Goal: Task Accomplishment & Management: Manage account settings

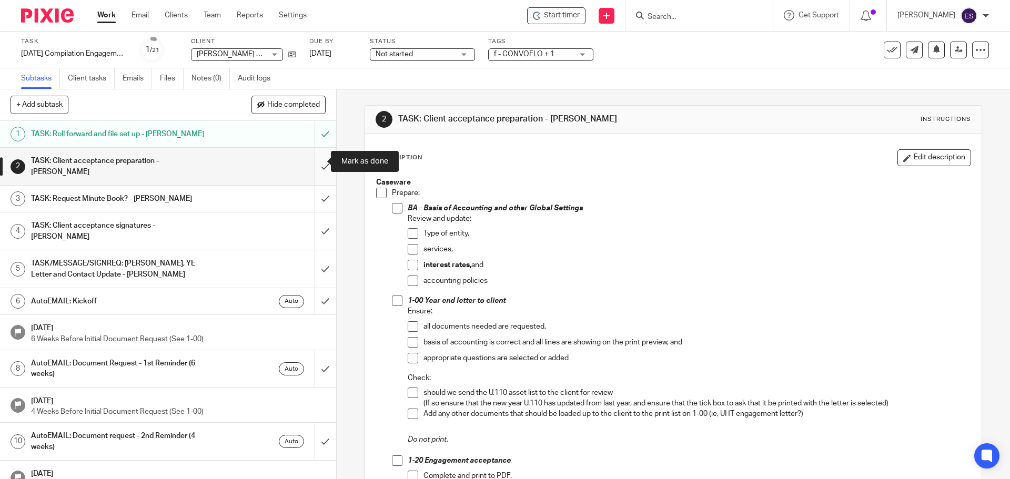
click at [314, 160] on input "submit" at bounding box center [168, 166] width 336 height 37
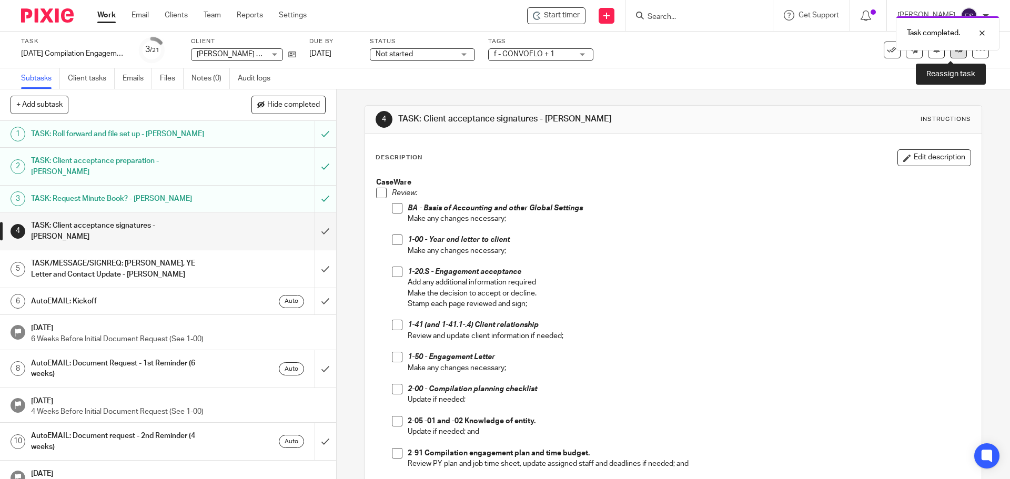
click at [955, 53] on icon at bounding box center [959, 50] width 8 height 8
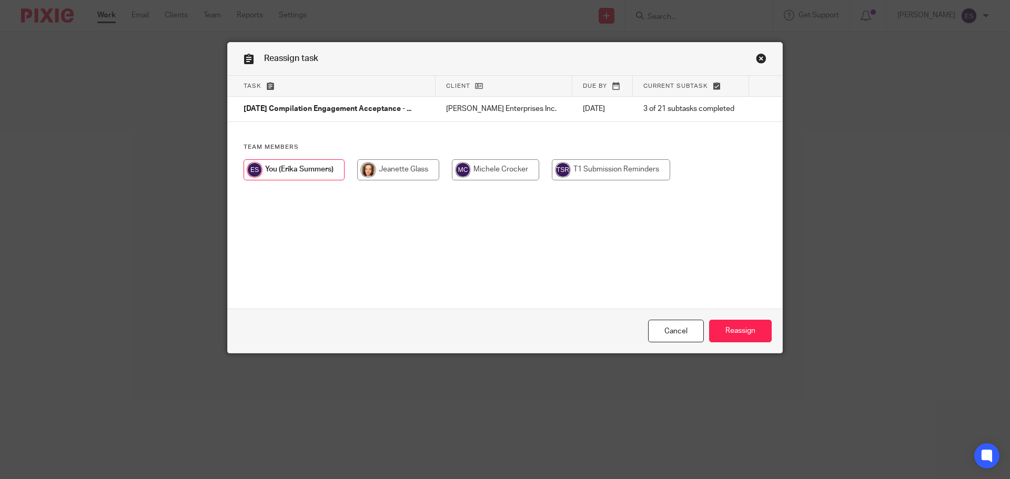
click at [406, 173] on input "radio" at bounding box center [398, 169] width 82 height 21
radio input "true"
click at [741, 333] on input "Reassign" at bounding box center [740, 331] width 63 height 23
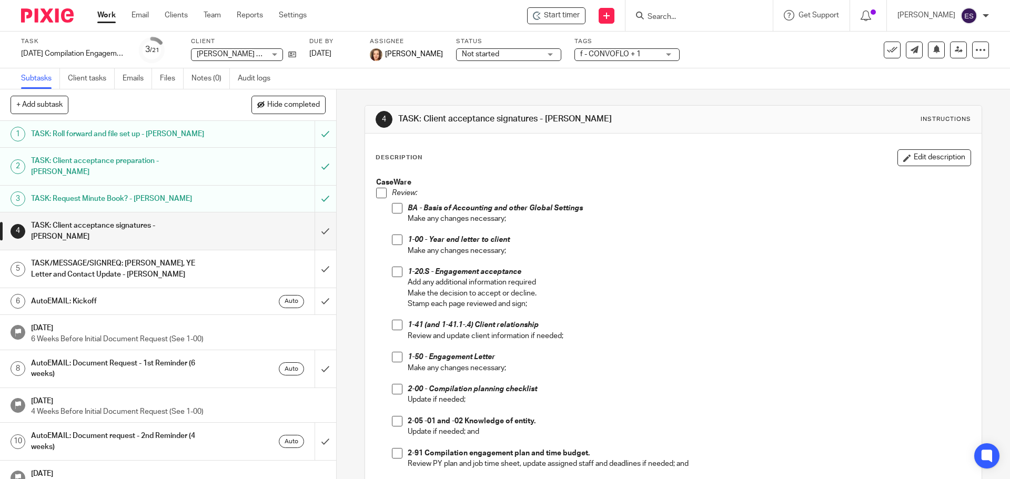
click at [104, 14] on link "Work" at bounding box center [106, 15] width 18 height 11
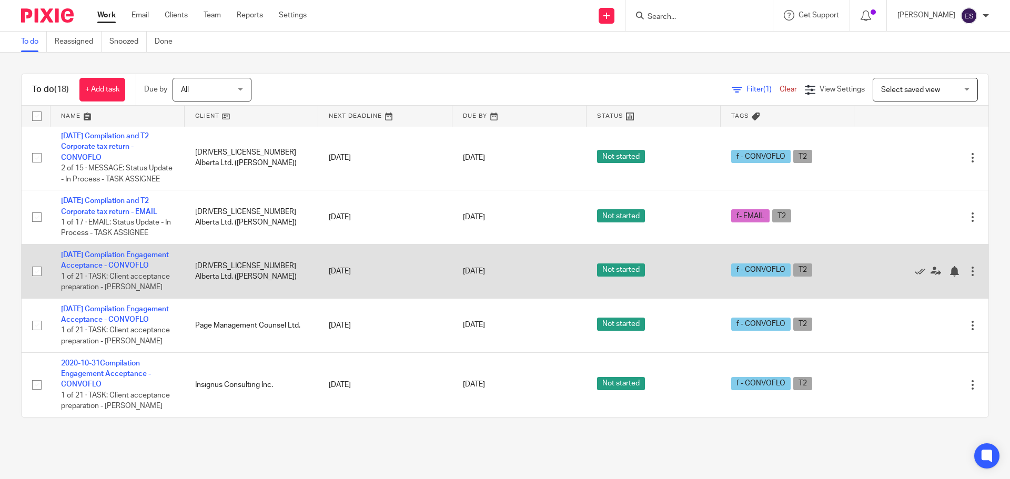
scroll to position [909, 0]
click at [76, 251] on link "[DATE] Compilation Engagement Acceptance - CONVOFLO" at bounding box center [115, 260] width 108 height 18
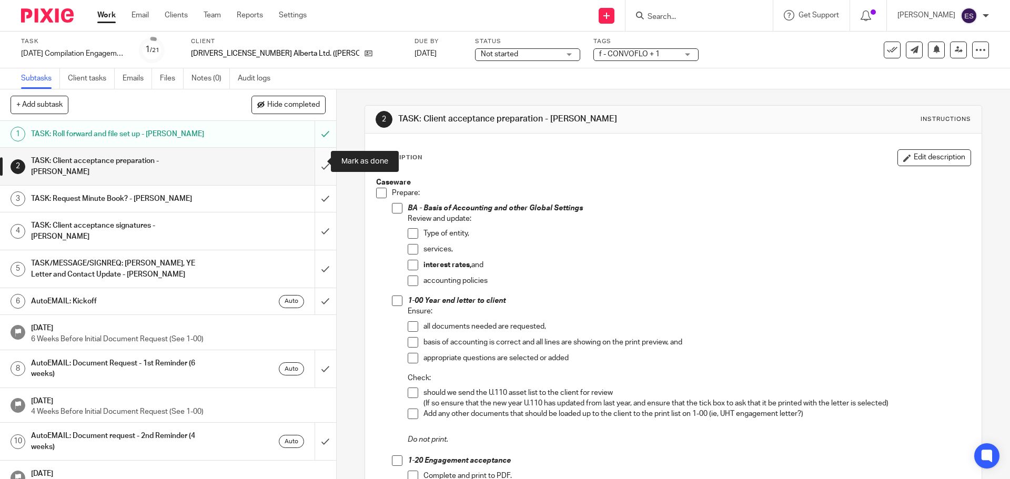
click at [310, 162] on input "submit" at bounding box center [168, 166] width 336 height 37
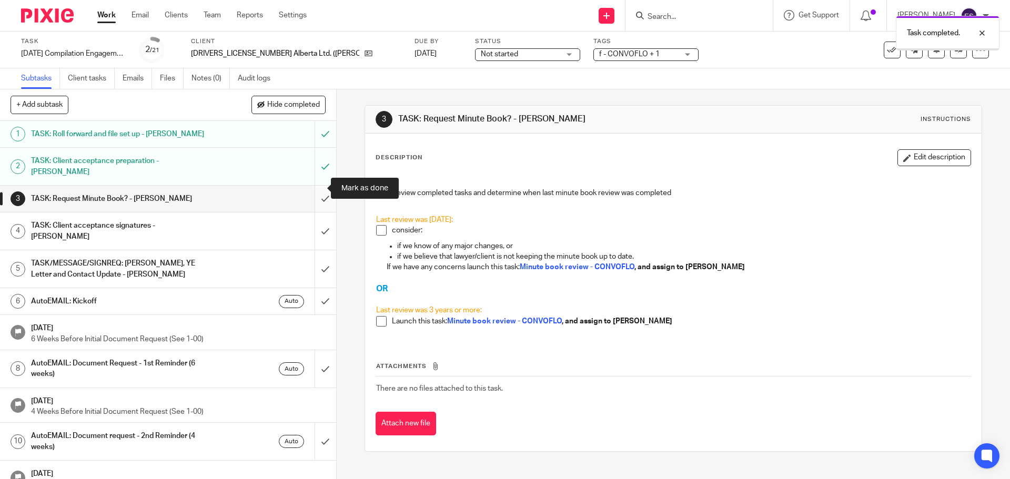
click at [316, 186] on input "submit" at bounding box center [168, 199] width 336 height 26
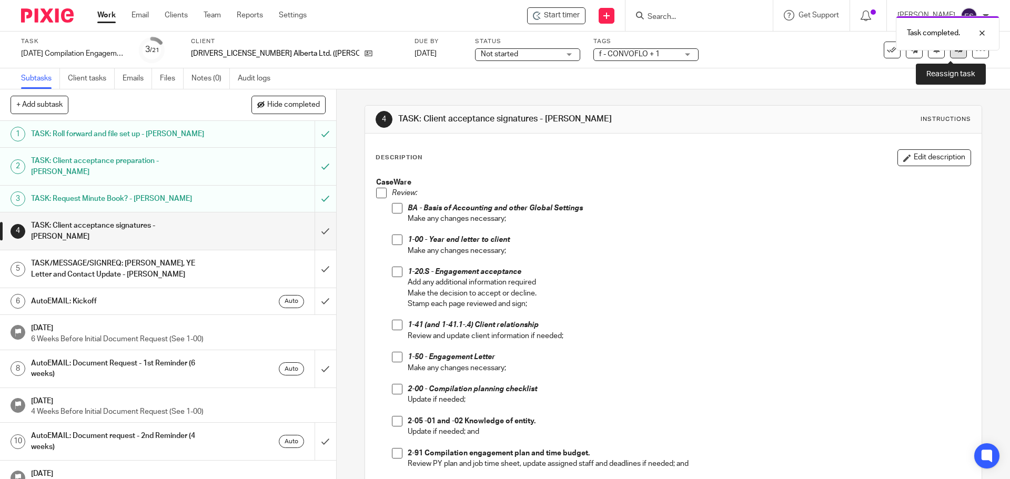
click at [955, 53] on icon at bounding box center [959, 50] width 8 height 8
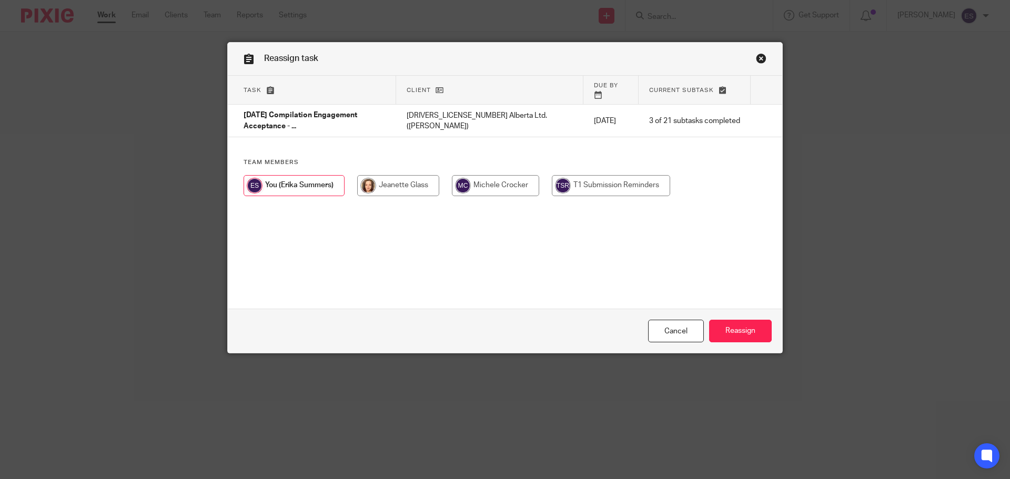
click at [387, 175] on input "radio" at bounding box center [398, 185] width 82 height 21
radio input "true"
click at [746, 331] on input "Reassign" at bounding box center [740, 331] width 63 height 23
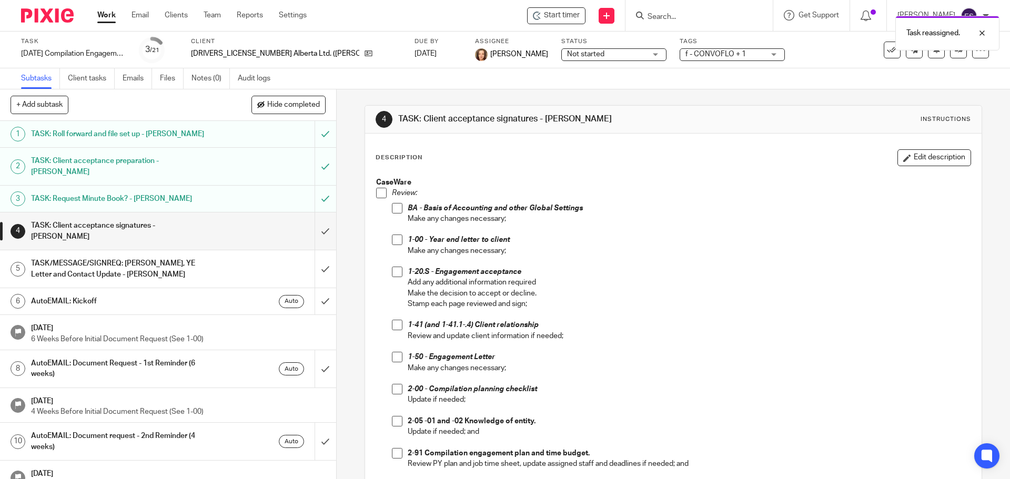
click at [108, 14] on link "Work" at bounding box center [106, 15] width 18 height 11
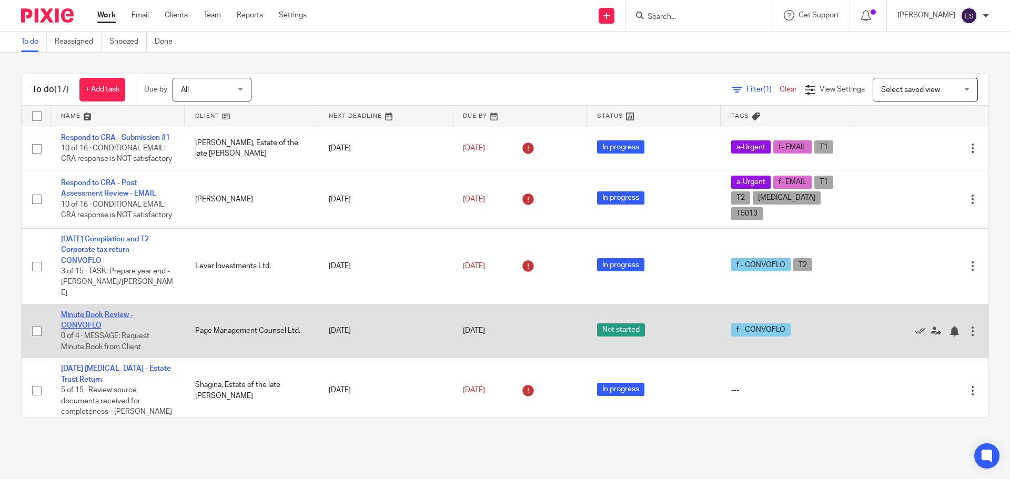
click at [103, 329] on link "Minute Book Review - CONVOFLO" at bounding box center [97, 320] width 72 height 18
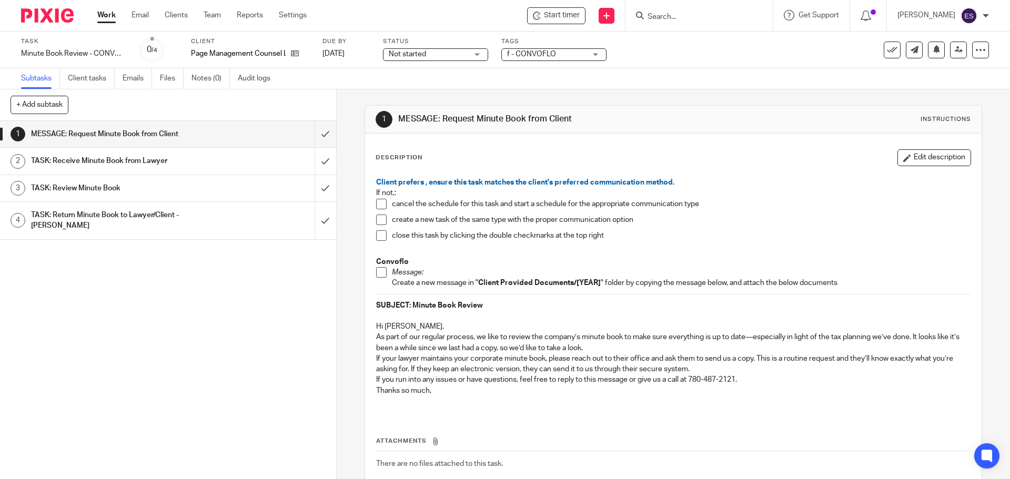
click at [108, 18] on link "Work" at bounding box center [106, 15] width 18 height 11
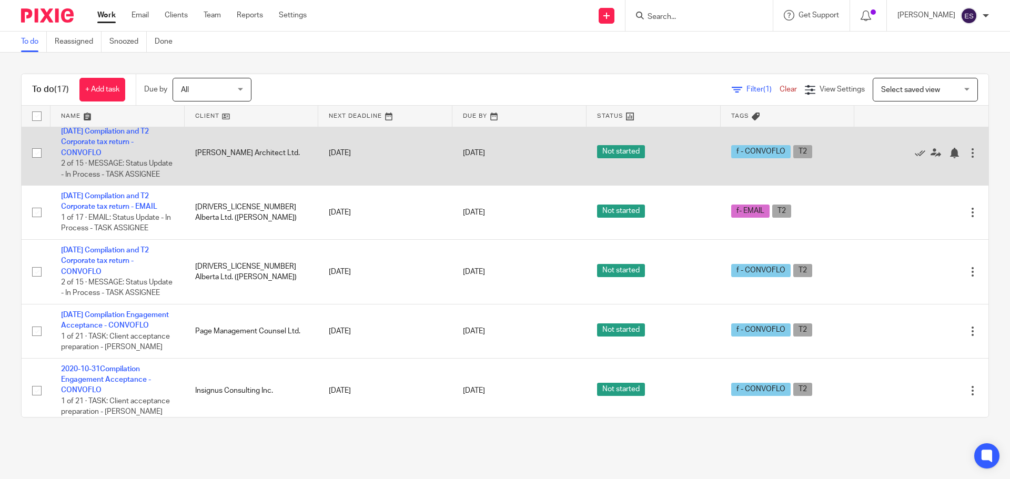
scroll to position [844, 0]
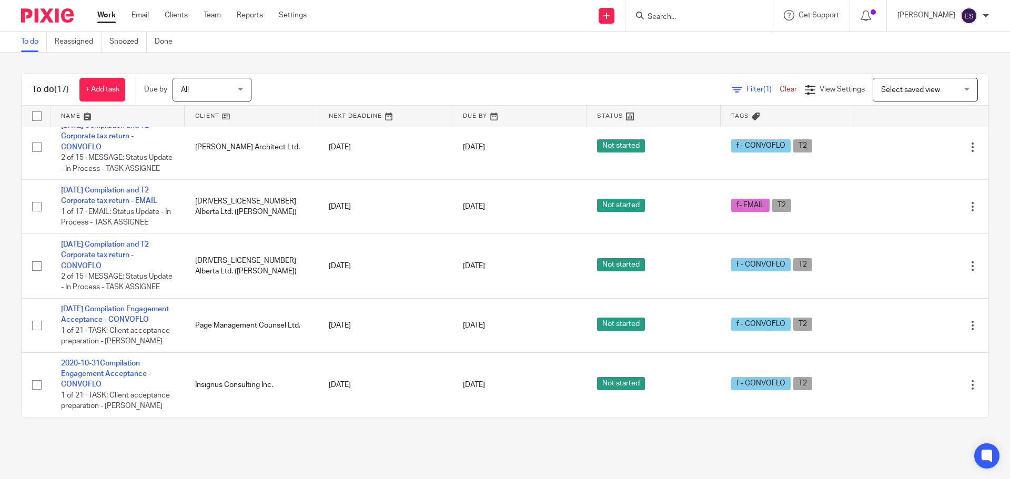
click at [554, 78] on div "Filter (1) Clear View Settings View Settings (1) Filters Clear Save Manage save…" at bounding box center [629, 90] width 719 height 24
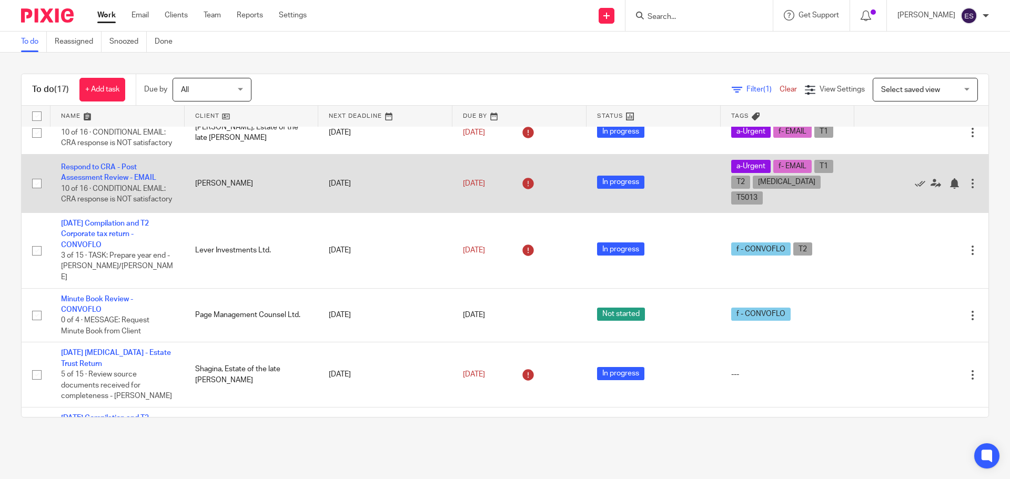
scroll to position [0, 0]
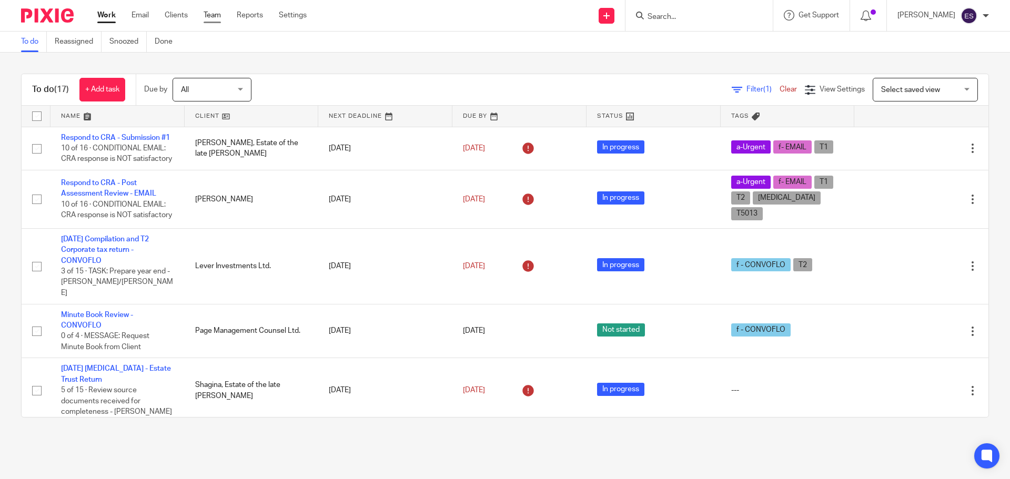
click at [206, 12] on link "Team" at bounding box center [212, 15] width 17 height 11
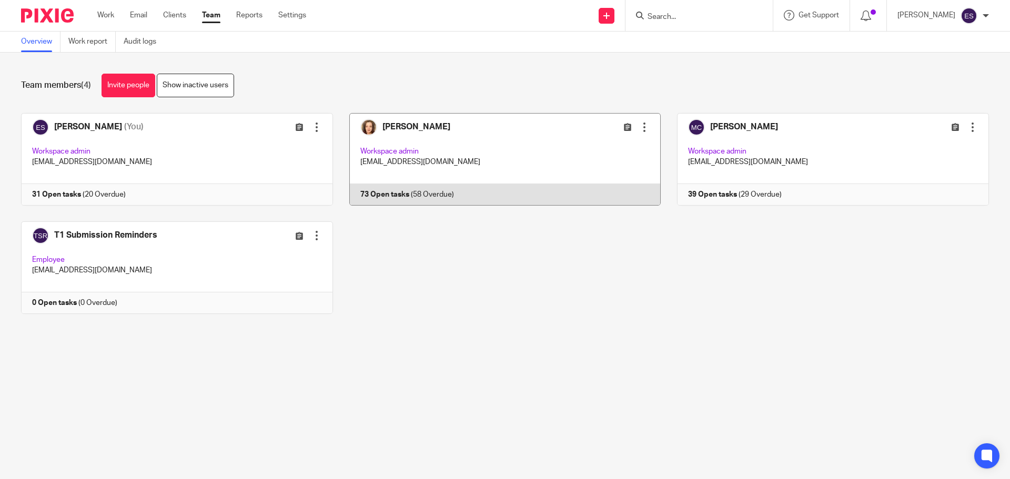
click at [404, 126] on link at bounding box center [497, 159] width 328 height 93
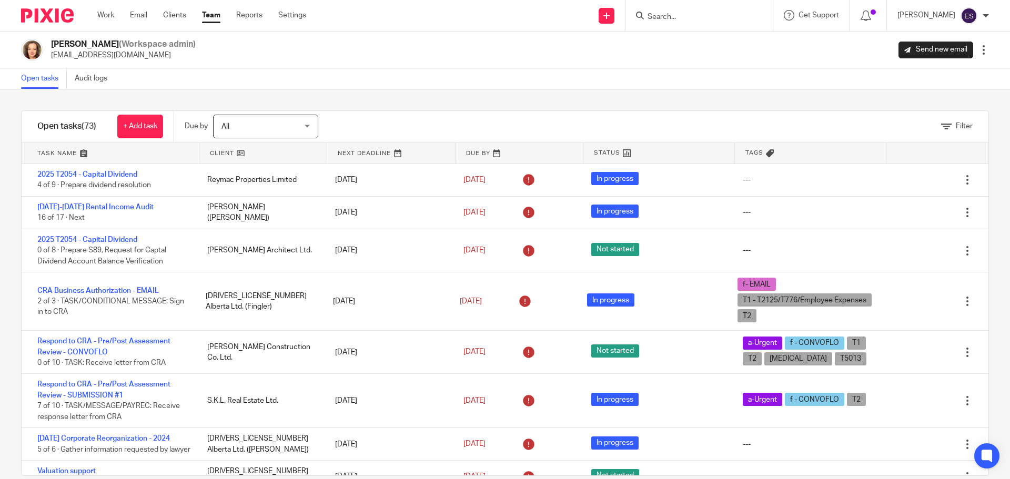
click at [680, 14] on input "Search" at bounding box center [694, 17] width 95 height 9
type input "1281604"
click button "submit" at bounding box center [0, 0] width 0 height 0
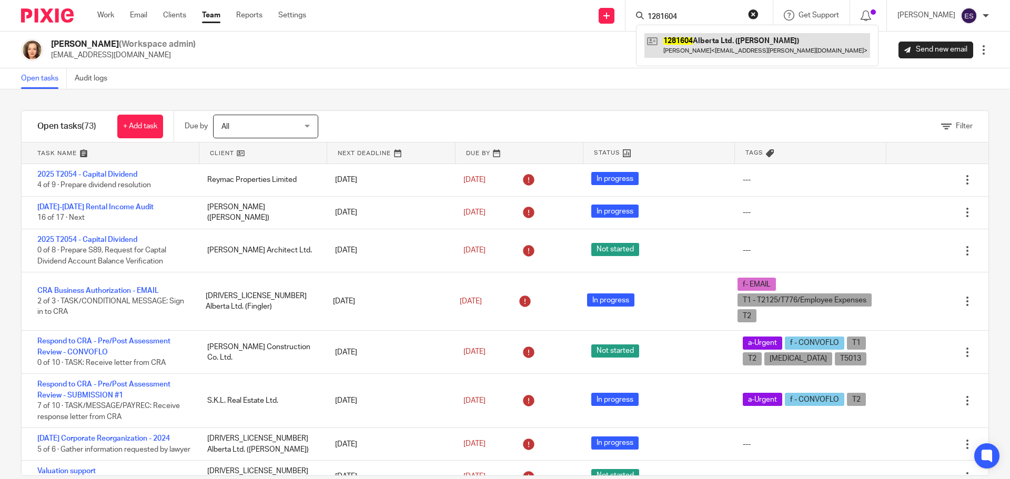
click at [732, 44] on link at bounding box center [757, 45] width 226 height 24
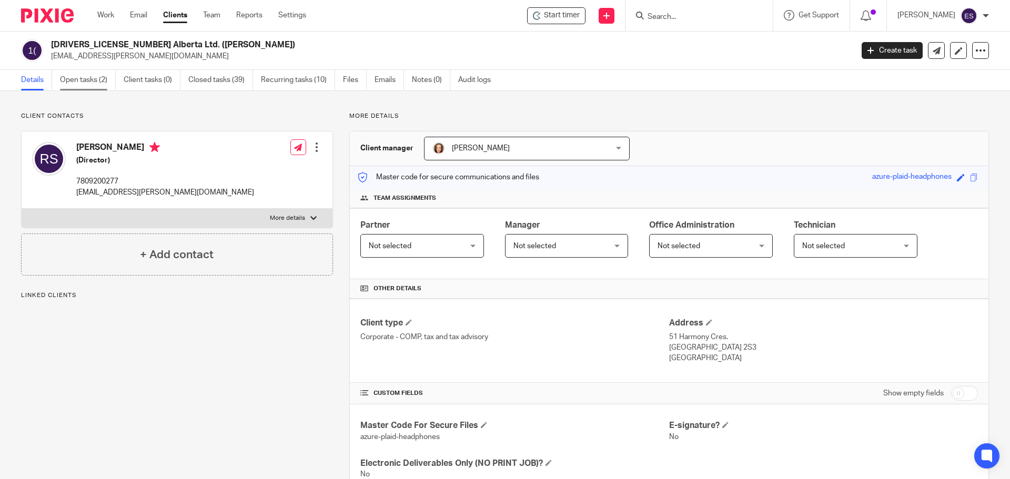
click at [83, 85] on link "Open tasks (2)" at bounding box center [88, 80] width 56 height 21
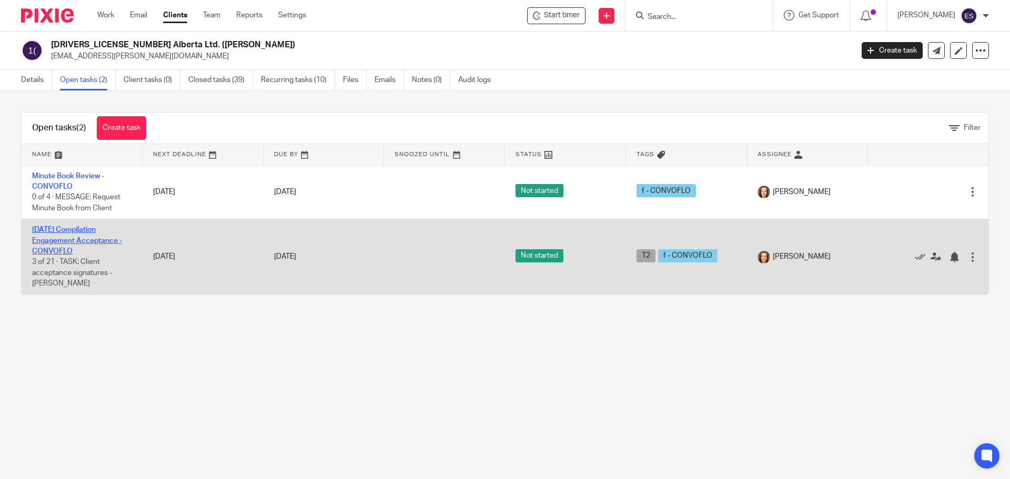
click at [55, 231] on link "2025-10-31 Compilation Engagement Acceptance - CONVOFLO" at bounding box center [77, 240] width 90 height 29
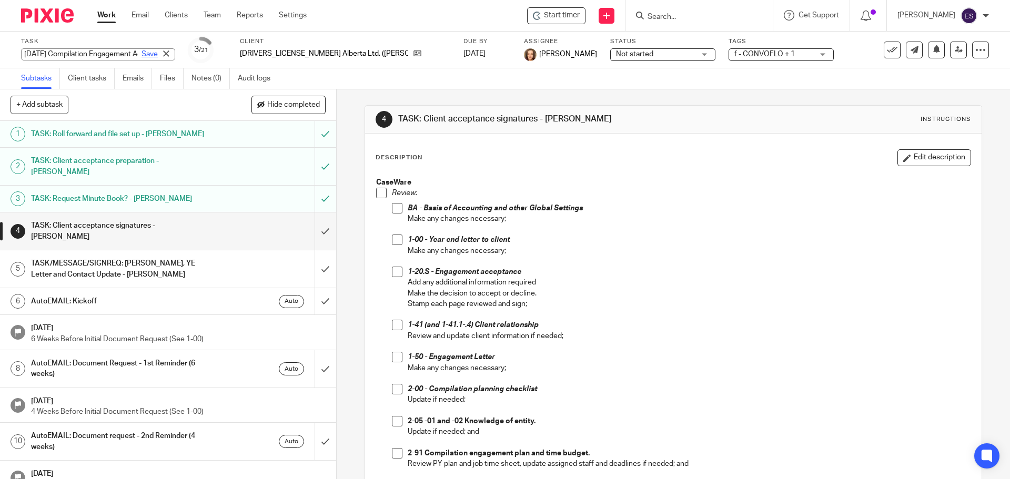
click at [132, 56] on div "2025-10-31 Compilation Engagement Acceptance - CONVOFLO Save 2025-10-31 Compila…" at bounding box center [98, 54] width 154 height 12
